Goal: Task Accomplishment & Management: Manage account settings

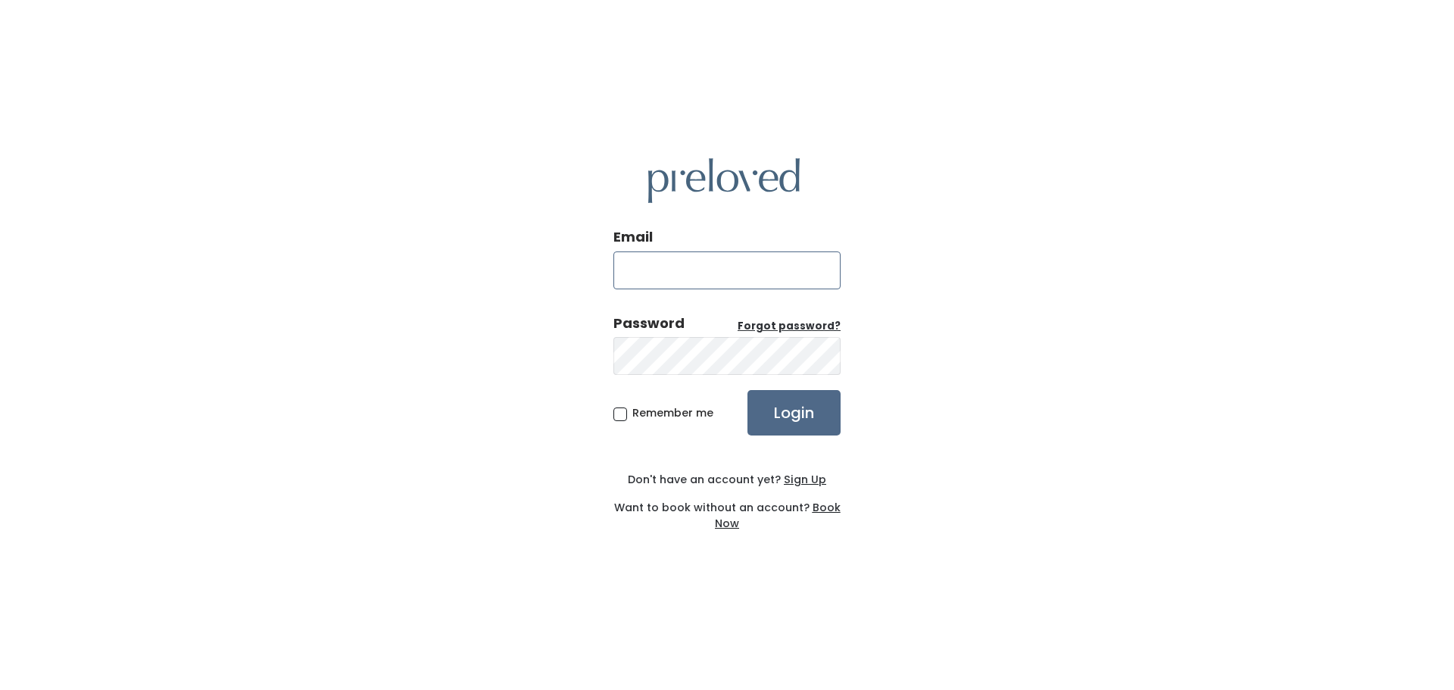
type input "[EMAIL_ADDRESS][DOMAIN_NAME]"
click at [748, 390] on input "Login" at bounding box center [794, 412] width 93 height 45
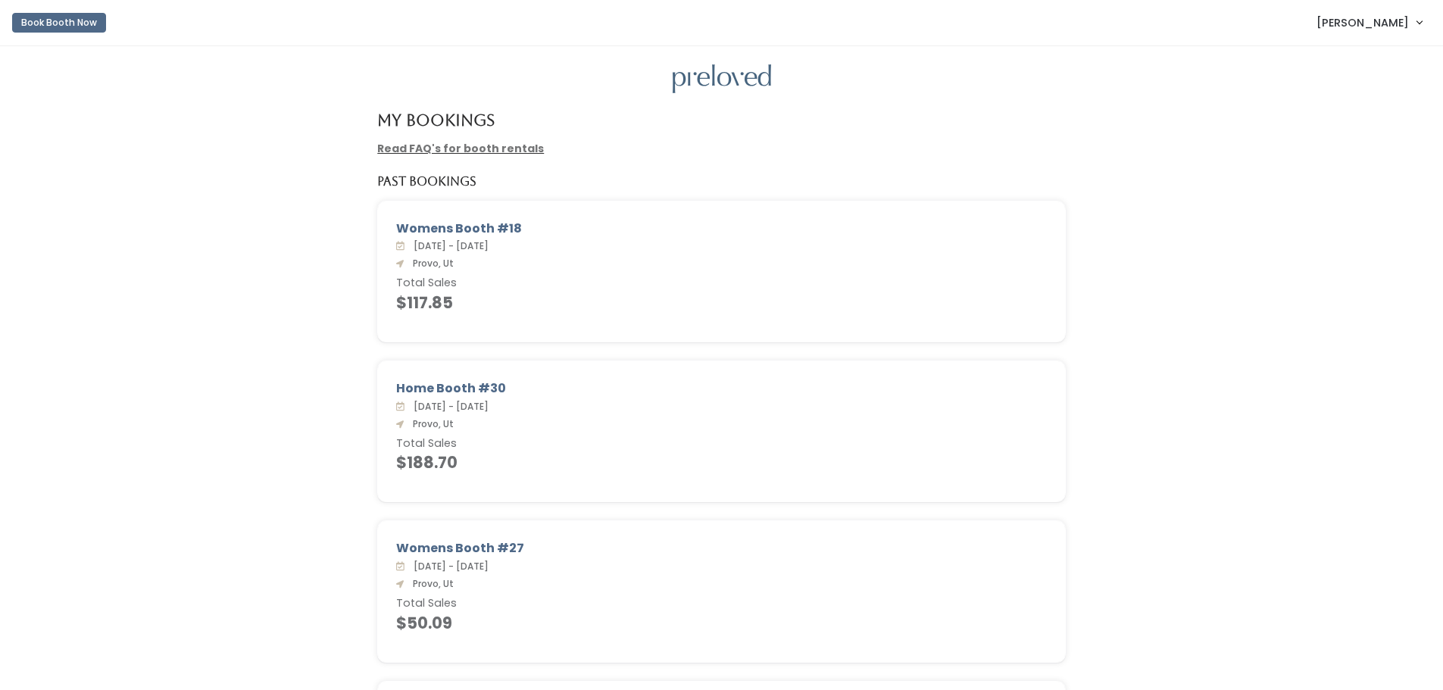
click at [1404, 11] on link "Liesel Allen" at bounding box center [1369, 22] width 136 height 33
click at [1351, 59] on link "My bookings" at bounding box center [1369, 59] width 136 height 27
